Goal: Check status: Check status

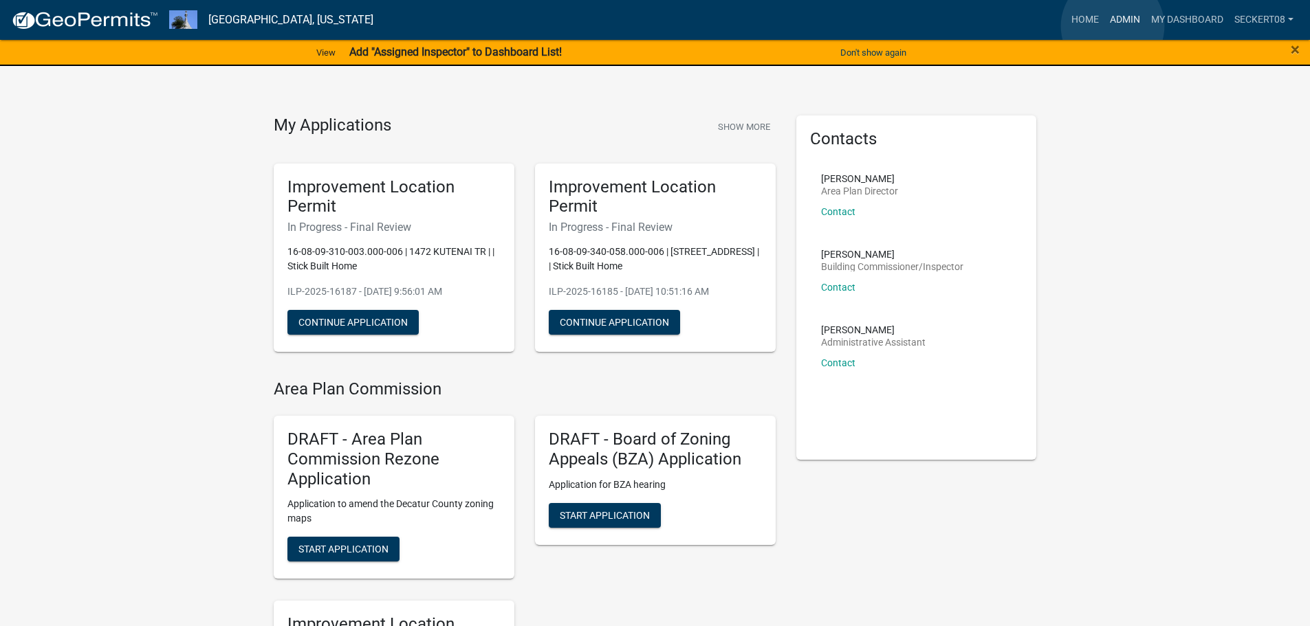
click at [1112, 26] on link "Admin" at bounding box center [1124, 20] width 41 height 26
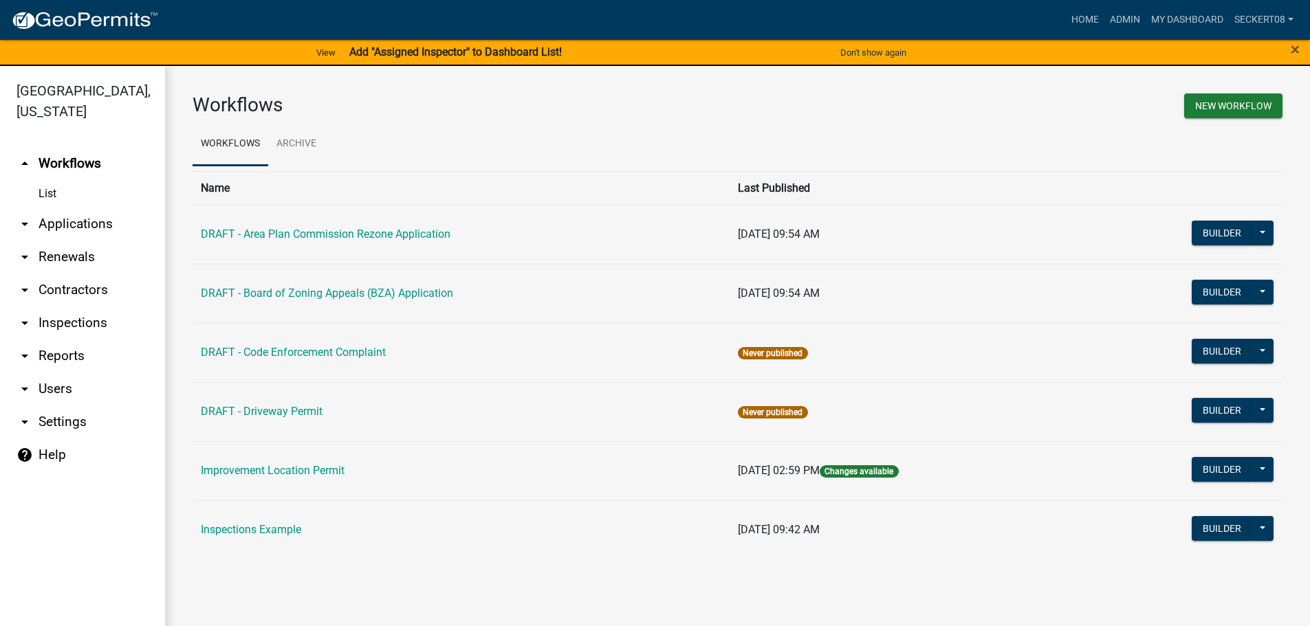
click at [61, 223] on link "arrow_drop_down Applications" at bounding box center [82, 224] width 165 height 33
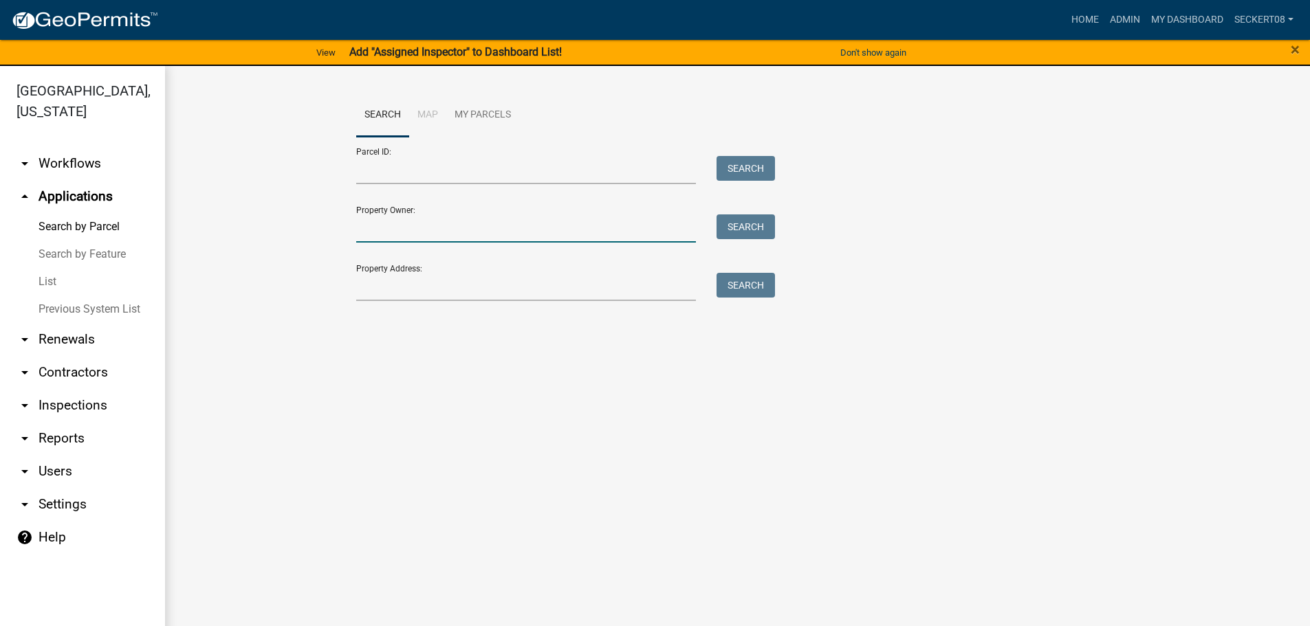
click at [399, 223] on input "Property Owner:" at bounding box center [526, 229] width 340 height 28
type input "[PERSON_NAME]"
click at [750, 230] on button "Search" at bounding box center [745, 227] width 58 height 25
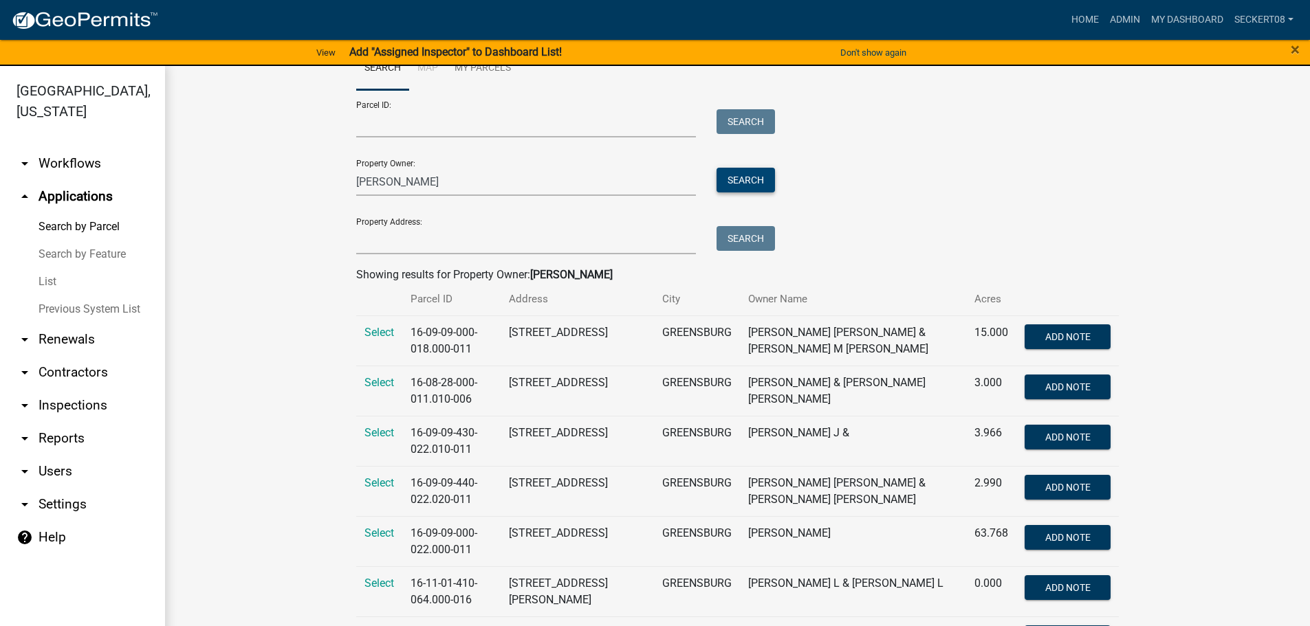
scroll to position [69, 0]
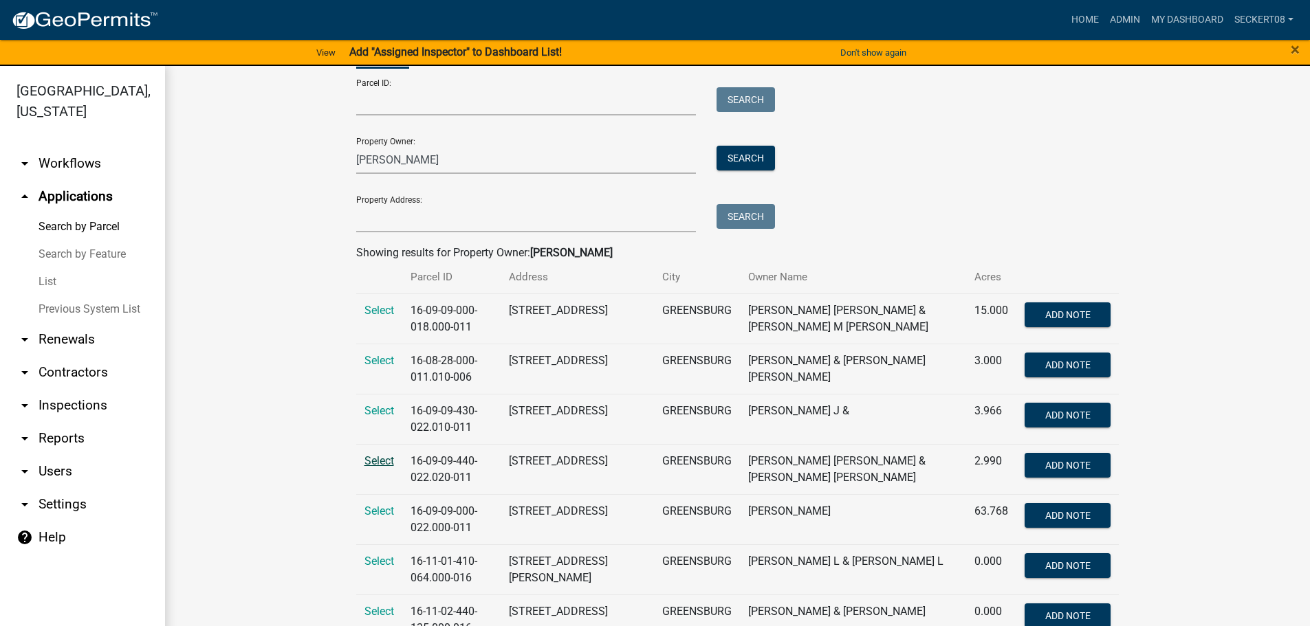
click at [371, 462] on span "Select" at bounding box center [379, 460] width 30 height 13
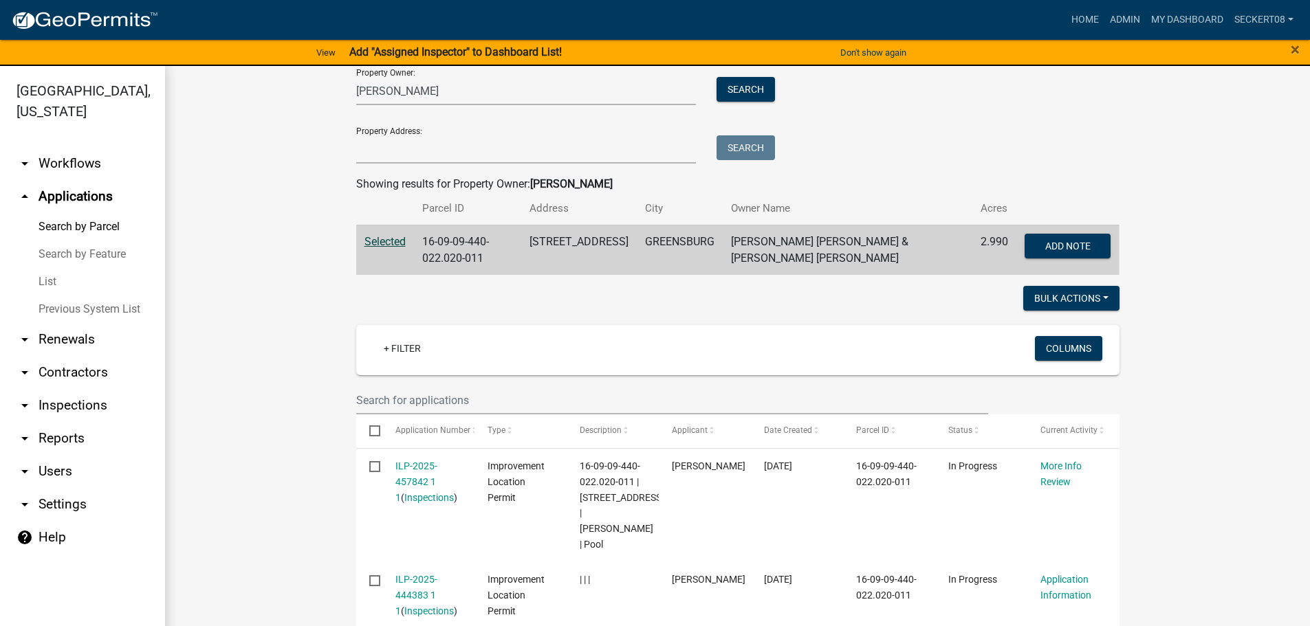
scroll to position [206, 0]
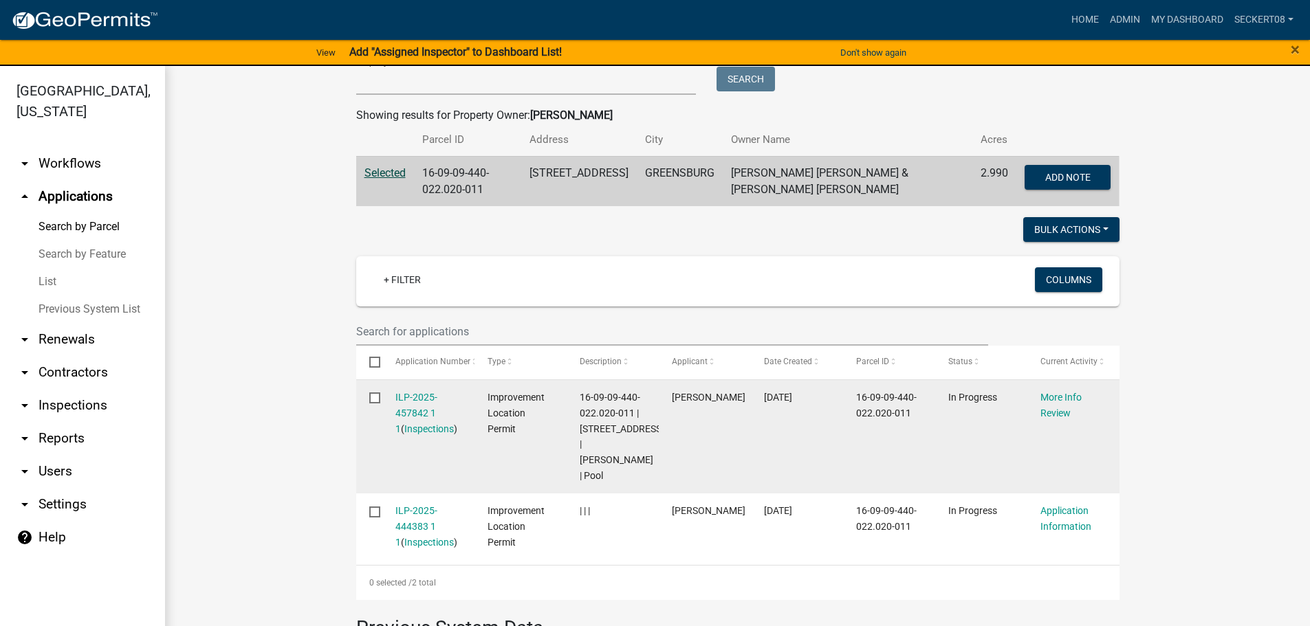
click at [1030, 404] on datatable-body-cell "More Info Review" at bounding box center [1073, 436] width 92 height 113
click at [1047, 404] on link "More Info Review" at bounding box center [1060, 405] width 41 height 27
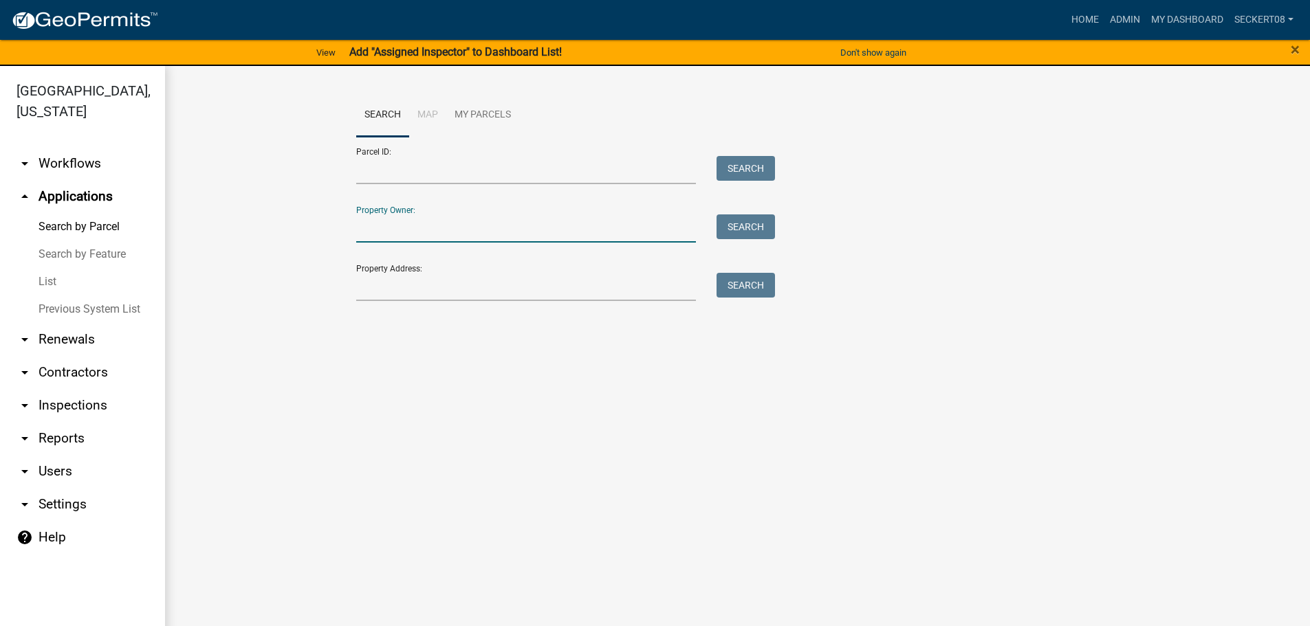
click at [386, 241] on input "Property Owner:" at bounding box center [526, 229] width 340 height 28
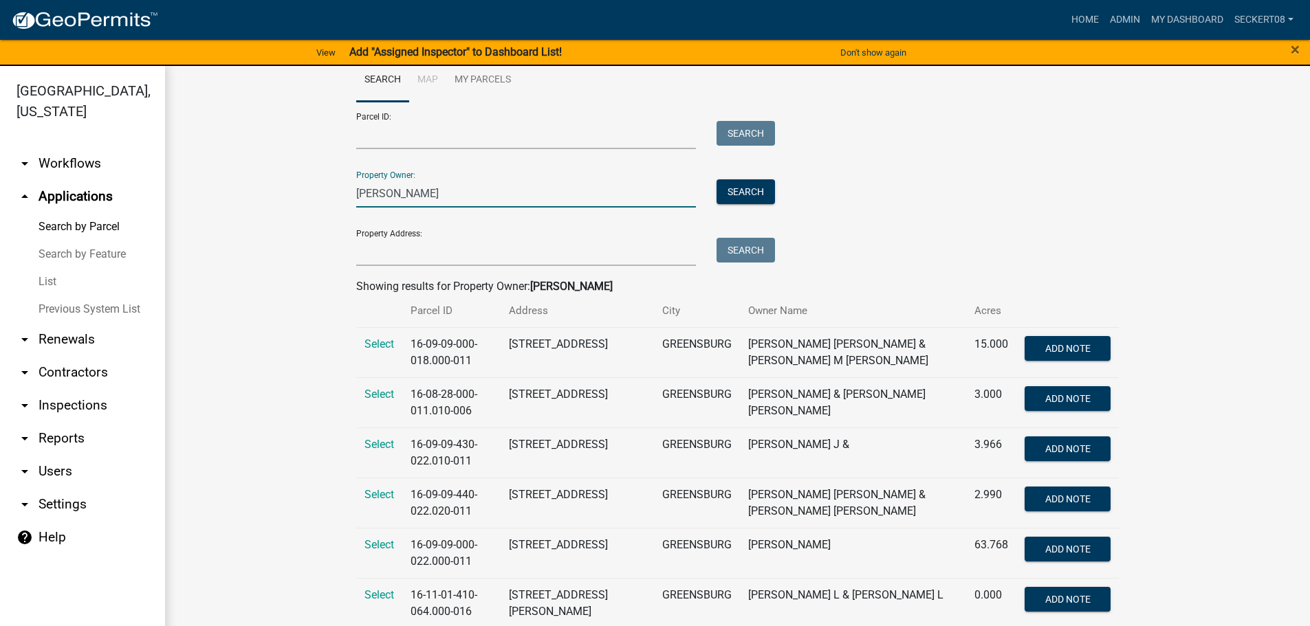
scroll to position [69, 0]
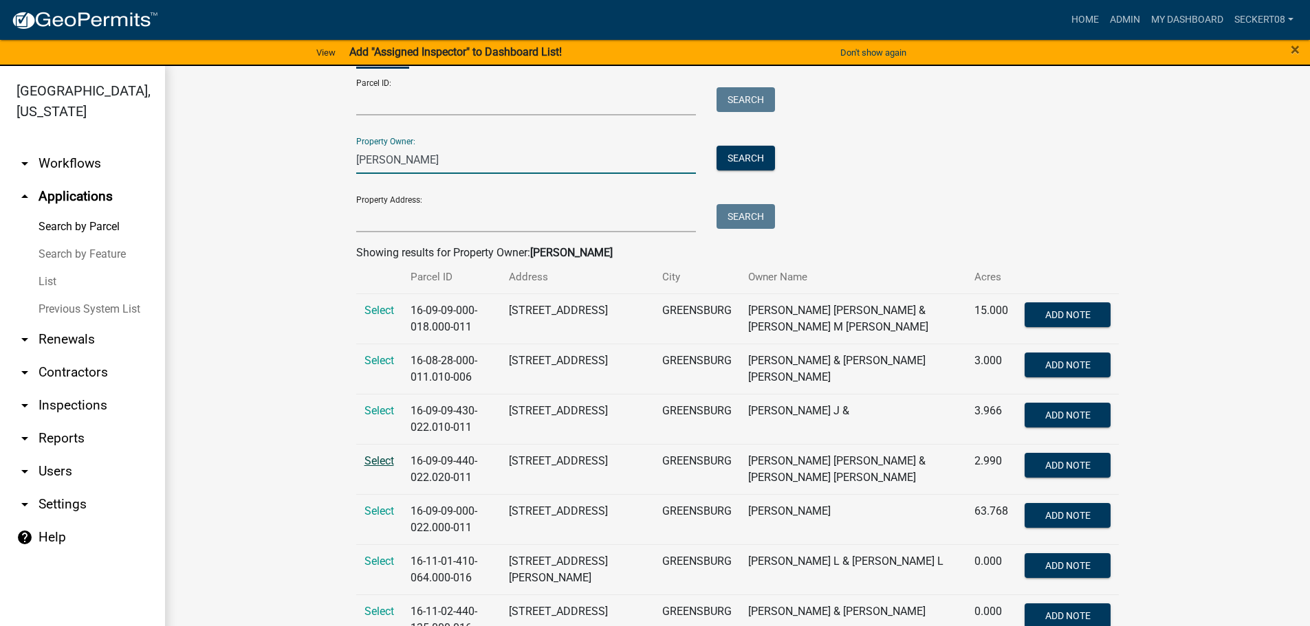
type input "[PERSON_NAME]"
click at [382, 465] on span "Select" at bounding box center [379, 460] width 30 height 13
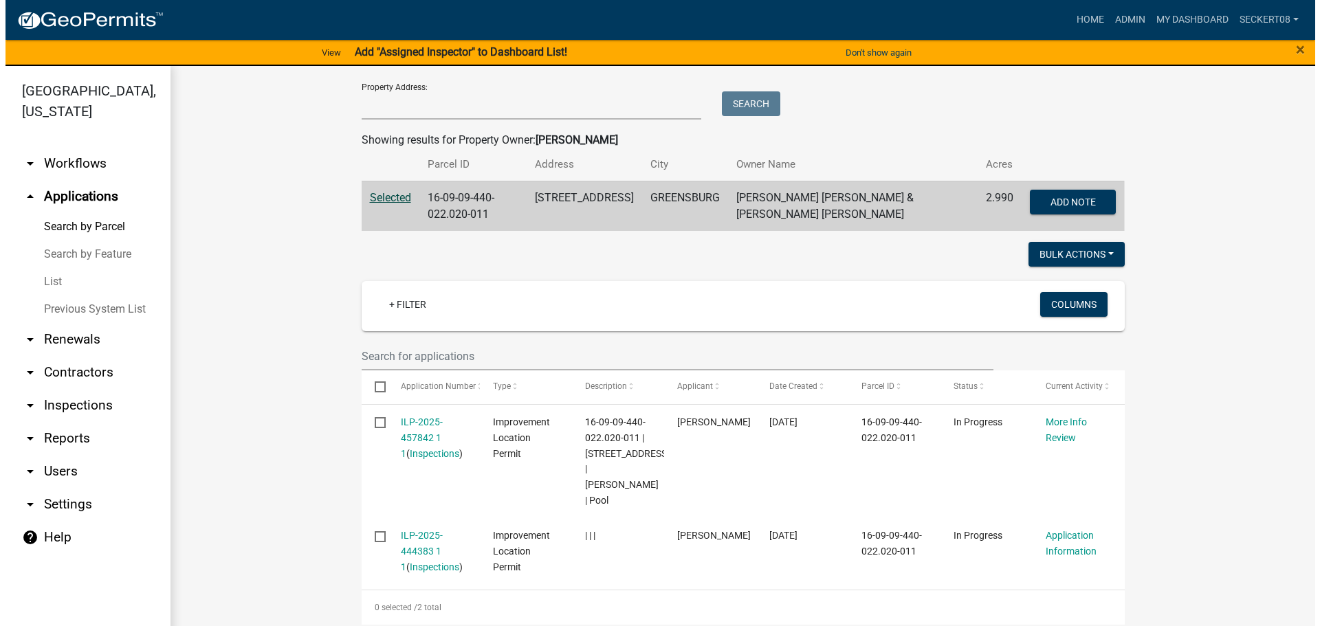
scroll to position [206, 0]
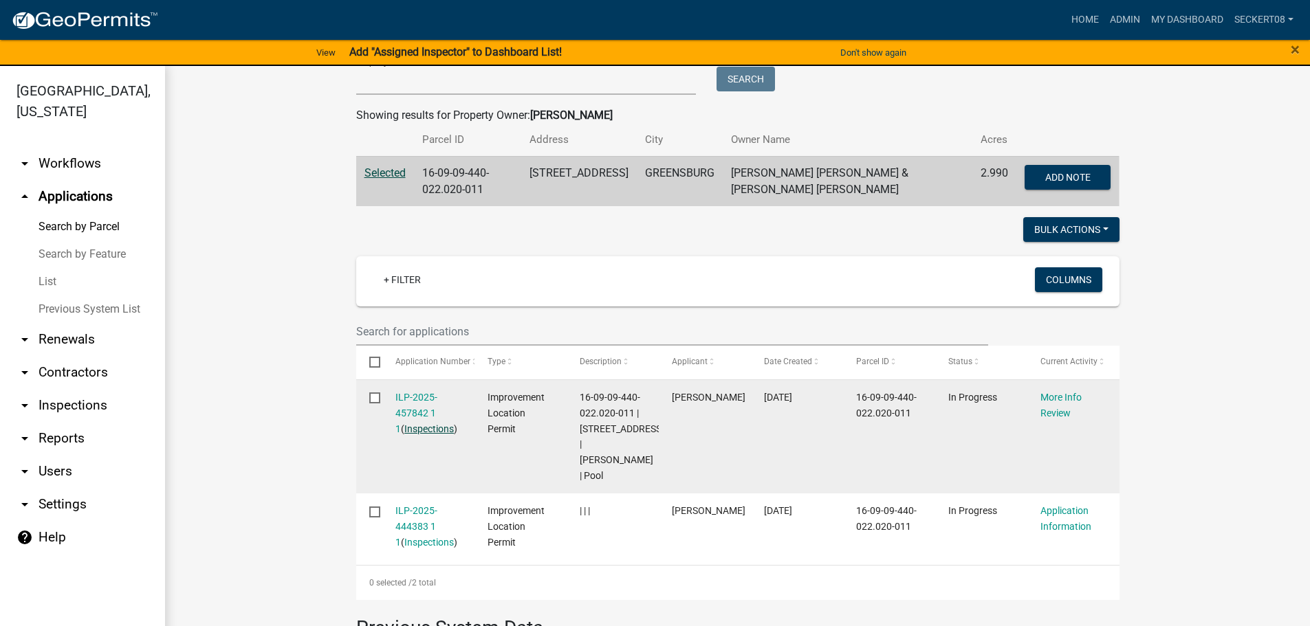
click at [428, 424] on link "Inspections" at bounding box center [429, 429] width 50 height 11
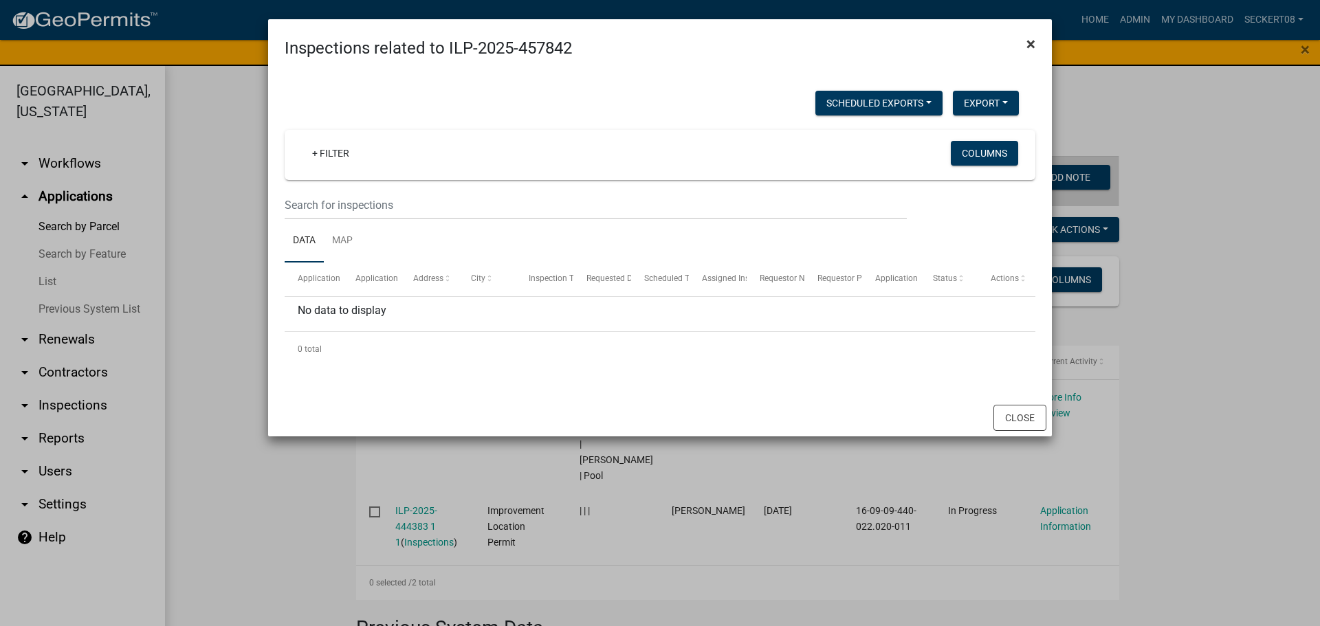
click at [1034, 43] on span "×" at bounding box center [1030, 43] width 9 height 19
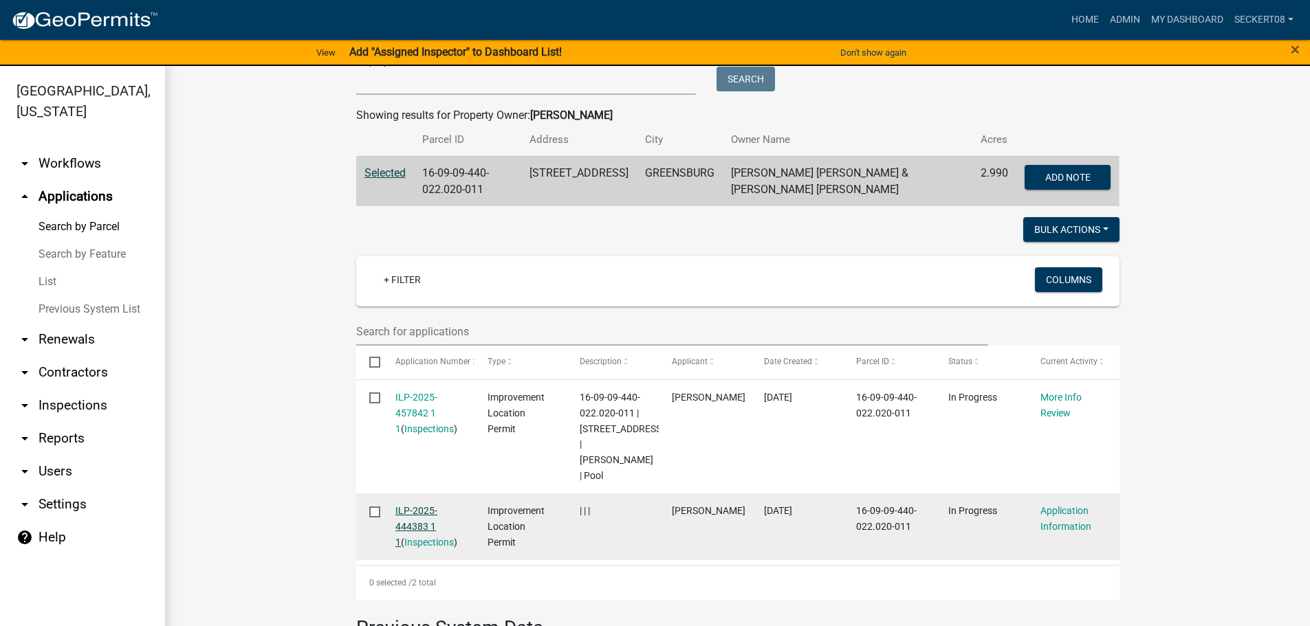
click at [404, 505] on link "ILP-2025-444383 1 1" at bounding box center [416, 526] width 42 height 43
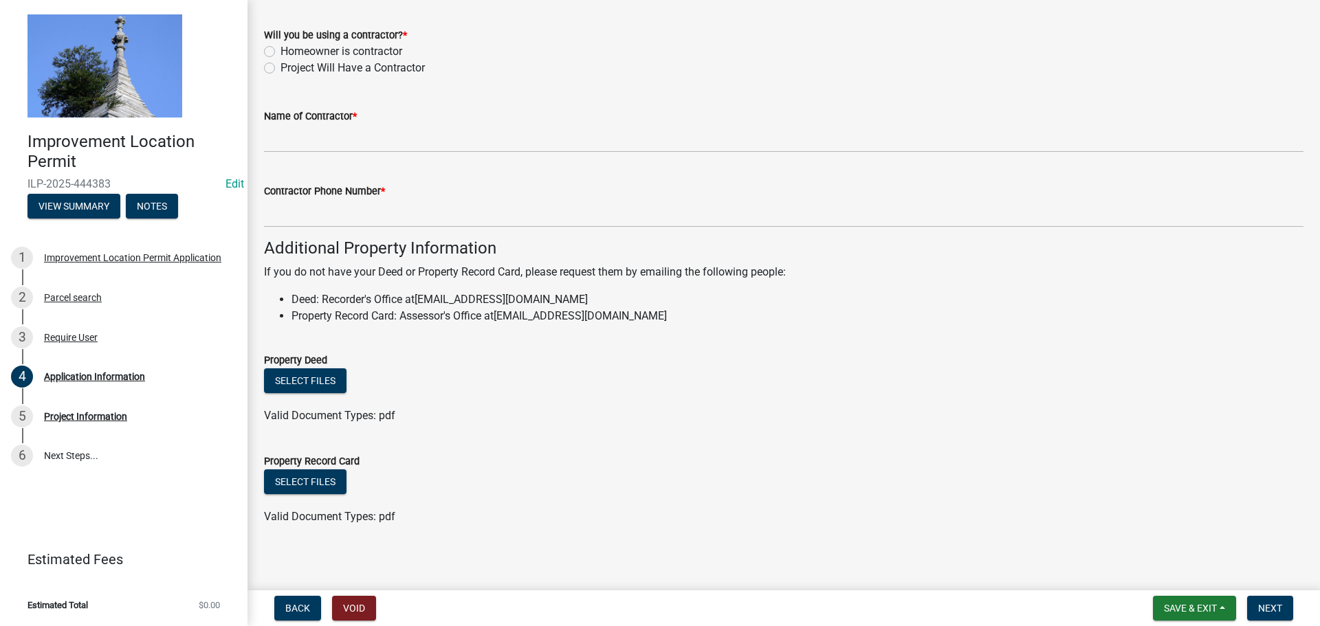
scroll to position [784, 0]
